Goal: Download file/media: Download file/media

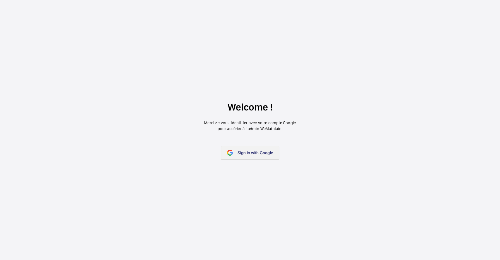
click at [226, 151] on link "Sign in with Google" at bounding box center [250, 153] width 58 height 14
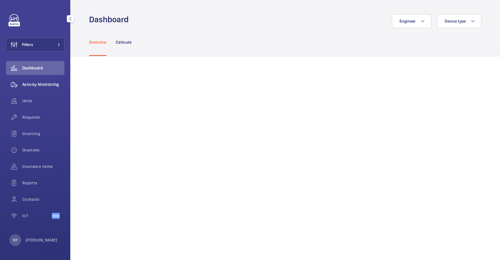
click at [26, 83] on span "Activity Monitoring" at bounding box center [43, 84] width 42 height 6
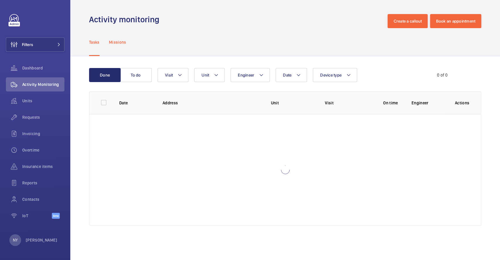
click at [121, 42] on p "Missions" at bounding box center [117, 42] width 17 height 6
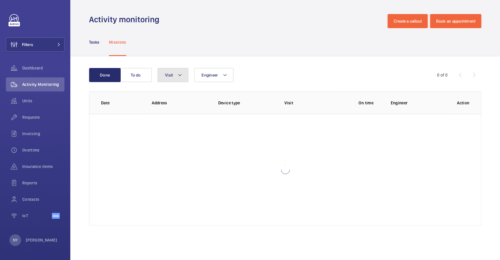
click at [164, 72] on button "Visit" at bounding box center [173, 75] width 31 height 14
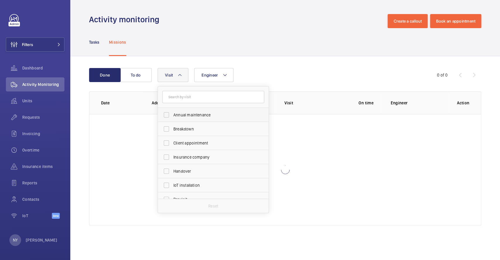
click at [176, 116] on span "Annual maintenance" at bounding box center [214, 115] width 81 height 6
click at [172, 116] on input "Annual maintenance" at bounding box center [167, 115] width 12 height 12
checkbox input "true"
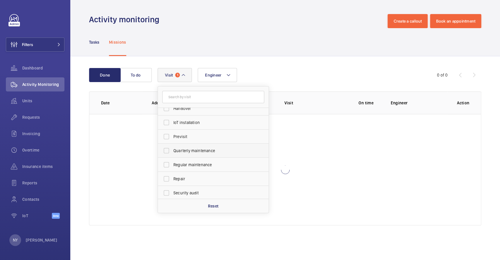
scroll to position [92, 0]
click at [180, 126] on label "Quarterly maintenance" at bounding box center [209, 122] width 102 height 14
click at [172, 126] on input "Quarterly maintenance" at bounding box center [167, 122] width 12 height 12
checkbox input "true"
click at [180, 142] on label "Regular maintenance" at bounding box center [209, 136] width 102 height 14
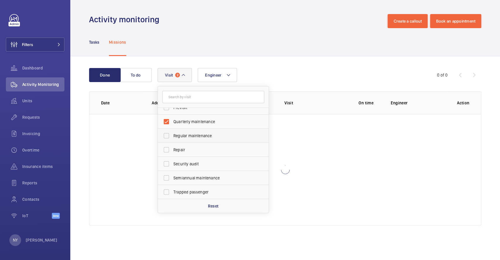
click at [172, 142] on input "Regular maintenance" at bounding box center [167, 136] width 12 height 12
checkbox input "true"
click at [188, 181] on label "Semiannual maintenance" at bounding box center [209, 178] width 102 height 14
click at [172, 181] on input "Semiannual maintenance" at bounding box center [167, 178] width 12 height 12
checkbox input "true"
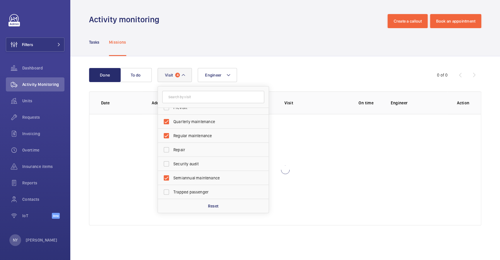
click at [298, 11] on wm-front-admin-header "Activity monitoring Create a callout Book an appointment" at bounding box center [285, 14] width 430 height 28
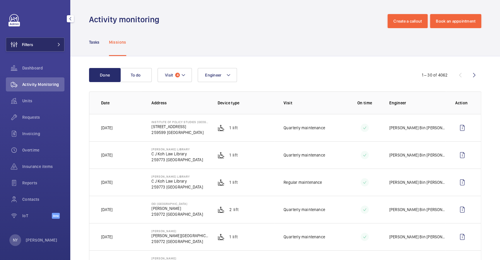
click at [32, 43] on span "Filters" at bounding box center [27, 45] width 11 height 6
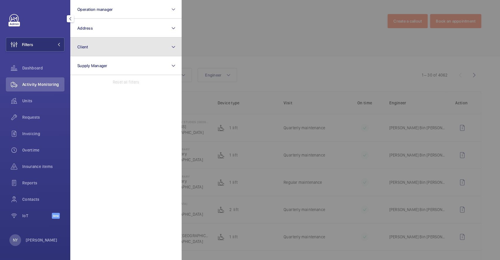
click at [123, 51] on button "Client" at bounding box center [125, 47] width 111 height 19
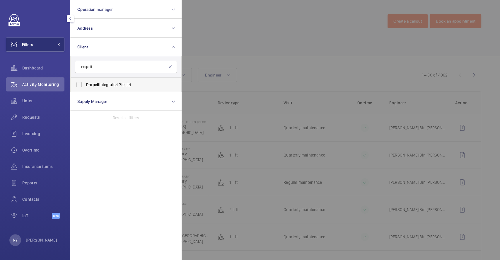
type input "Propell"
click at [116, 88] on label "Propell Integrated Pte Ltd" at bounding box center [122, 85] width 102 height 14
click at [85, 88] on input "Propell Integrated Pte Ltd" at bounding box center [79, 85] width 12 height 12
checkbox input "true"
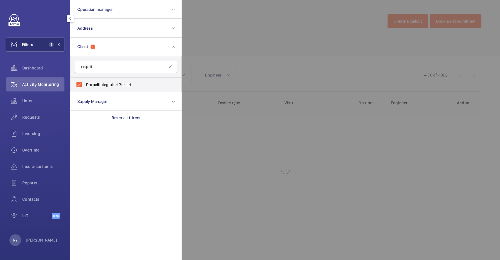
click at [247, 29] on div at bounding box center [432, 130] width 500 height 260
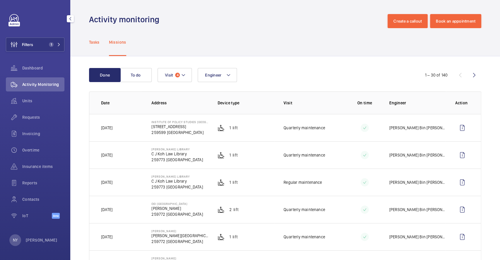
click at [94, 40] on p "Tasks" at bounding box center [94, 42] width 11 height 6
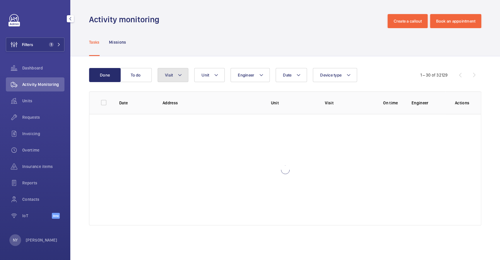
click at [171, 76] on span "Visit" at bounding box center [169, 75] width 8 height 5
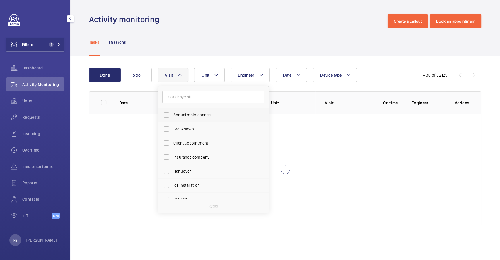
click at [188, 114] on span "Annual maintenance" at bounding box center [214, 115] width 81 height 6
click at [172, 114] on input "Annual maintenance" at bounding box center [167, 115] width 12 height 12
checkbox input "true"
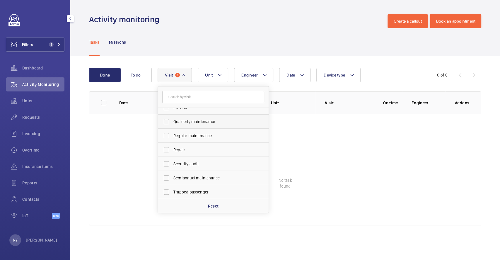
click at [190, 116] on label "Quarterly maintenance" at bounding box center [209, 122] width 102 height 14
click at [172, 116] on input "Quarterly maintenance" at bounding box center [167, 122] width 12 height 12
checkbox input "true"
click at [188, 133] on span "Regular maintenance" at bounding box center [214, 136] width 81 height 6
click at [172, 133] on input "Regular maintenance" at bounding box center [167, 136] width 12 height 12
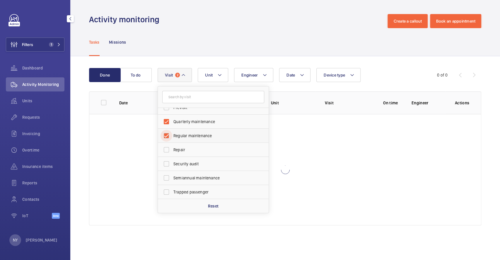
checkbox input "true"
click at [188, 175] on span "Semiannual maintenance" at bounding box center [214, 178] width 81 height 6
click at [172, 175] on input "Semiannual maintenance" at bounding box center [167, 178] width 12 height 12
checkbox input "true"
click at [297, 71] on button "Date" at bounding box center [294, 75] width 31 height 14
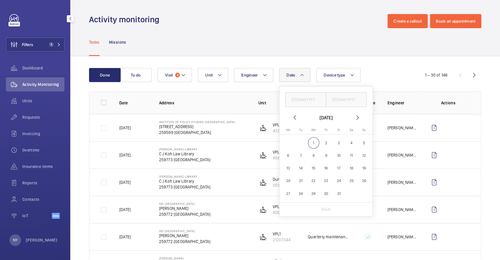
click at [296, 119] on mat-icon at bounding box center [294, 117] width 7 height 7
click at [290, 144] on span "1" at bounding box center [288, 142] width 11 height 11
type input "[DATE]"
click at [303, 190] on span "30" at bounding box center [300, 193] width 11 height 11
type input "[DATE]"
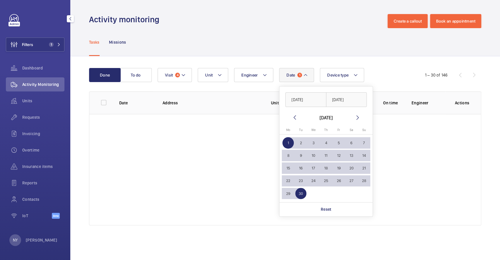
click at [284, 36] on div "Tasks Missions" at bounding box center [285, 42] width 393 height 28
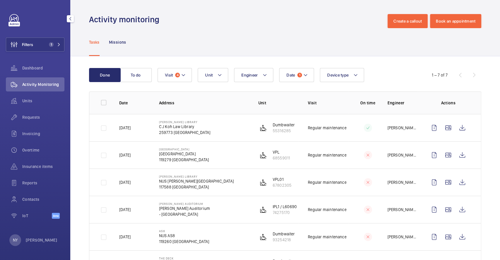
scroll to position [60, 0]
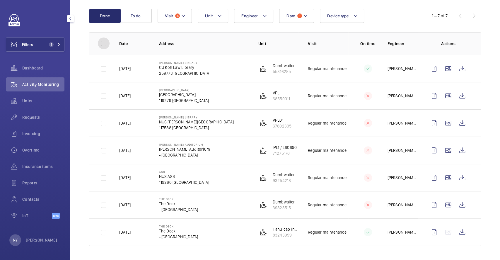
click at [100, 41] on input "checkbox" at bounding box center [104, 44] width 12 height 12
checkbox input "true"
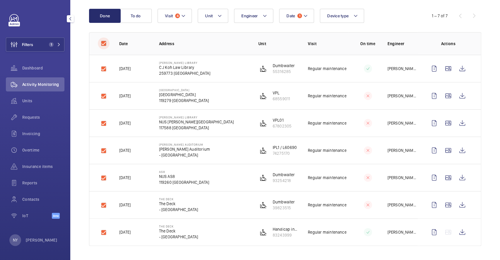
checkbox input "true"
click at [453, 14] on button "Download 7 reports" at bounding box center [457, 16] width 49 height 14
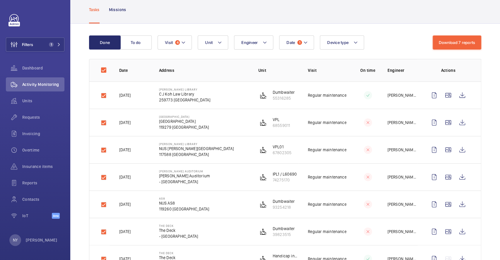
scroll to position [0, 0]
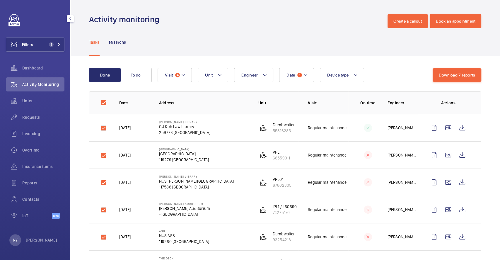
click at [40, 243] on div "NY [PERSON_NAME]" at bounding box center [33, 240] width 48 height 12
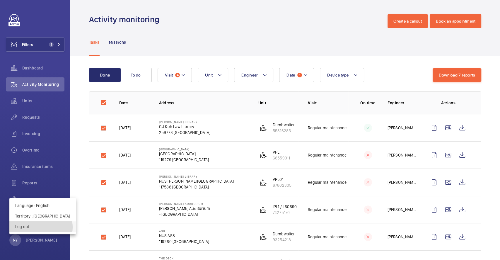
click at [41, 227] on p "Log out" at bounding box center [42, 227] width 55 height 6
